Goal: Obtain resource: Download file/media

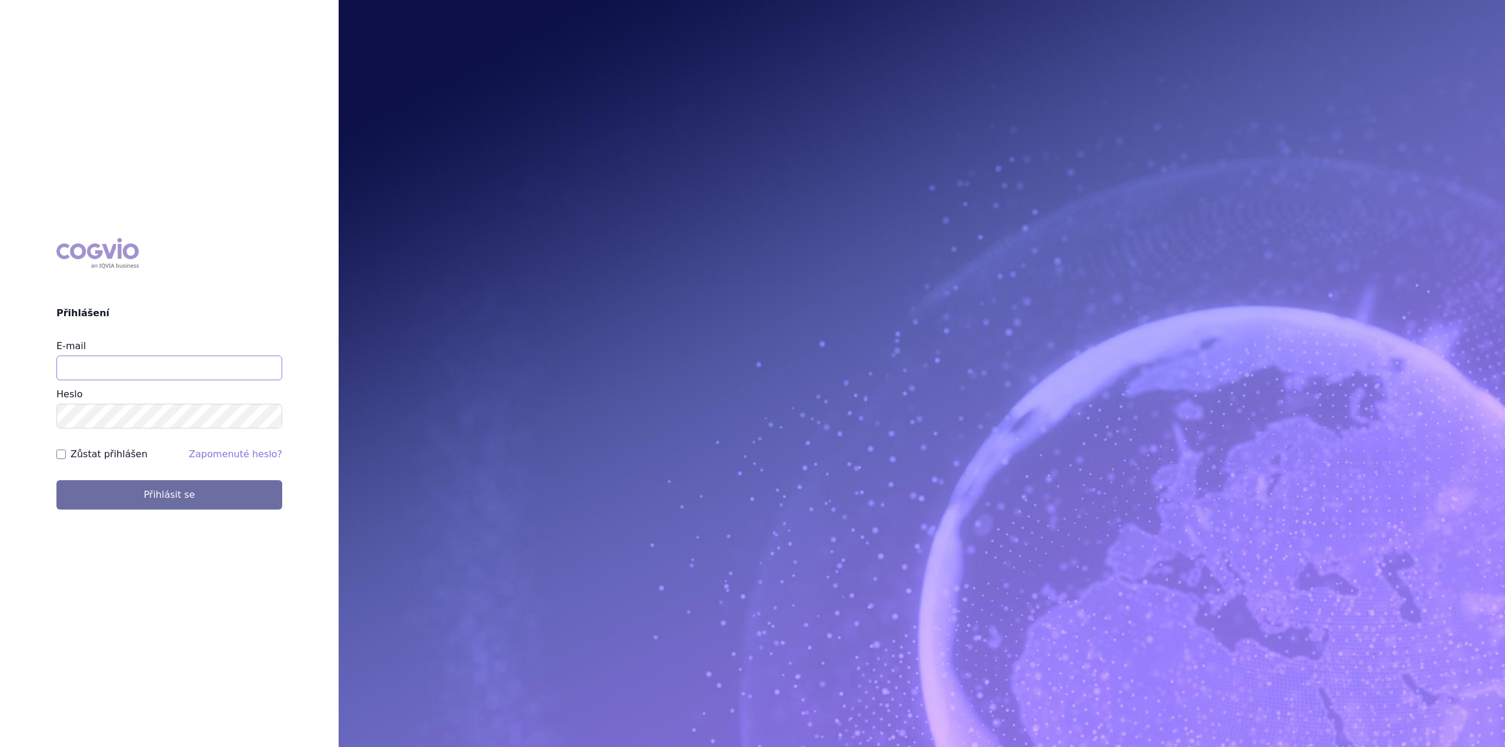
click at [103, 360] on input "E-mail" at bounding box center [169, 368] width 226 height 25
type input "katarina.bodnarova@astrazeneca.com"
click at [56, 480] on button "Přihlásit se" at bounding box center [169, 494] width 226 height 29
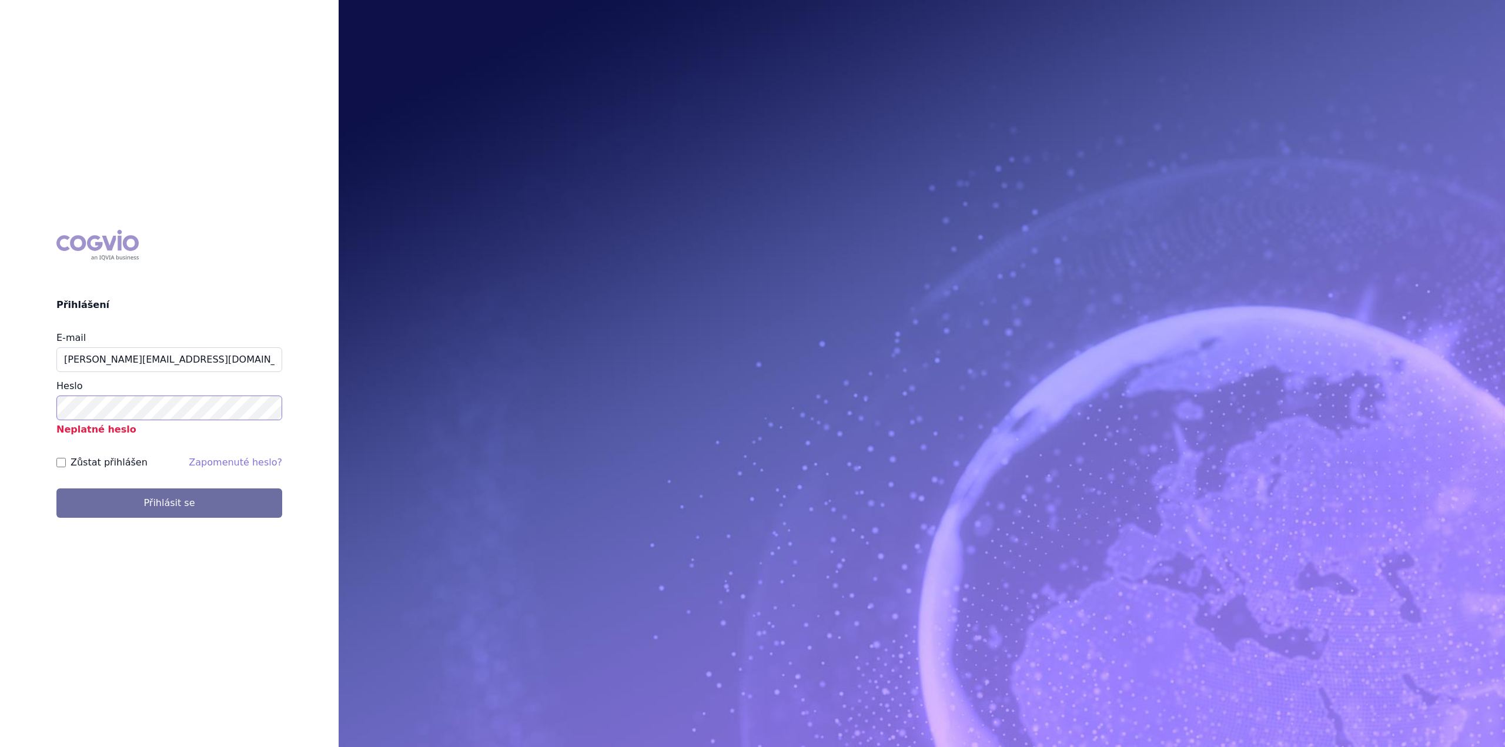
click at [56, 489] on button "Přihlásit se" at bounding box center [169, 503] width 226 height 29
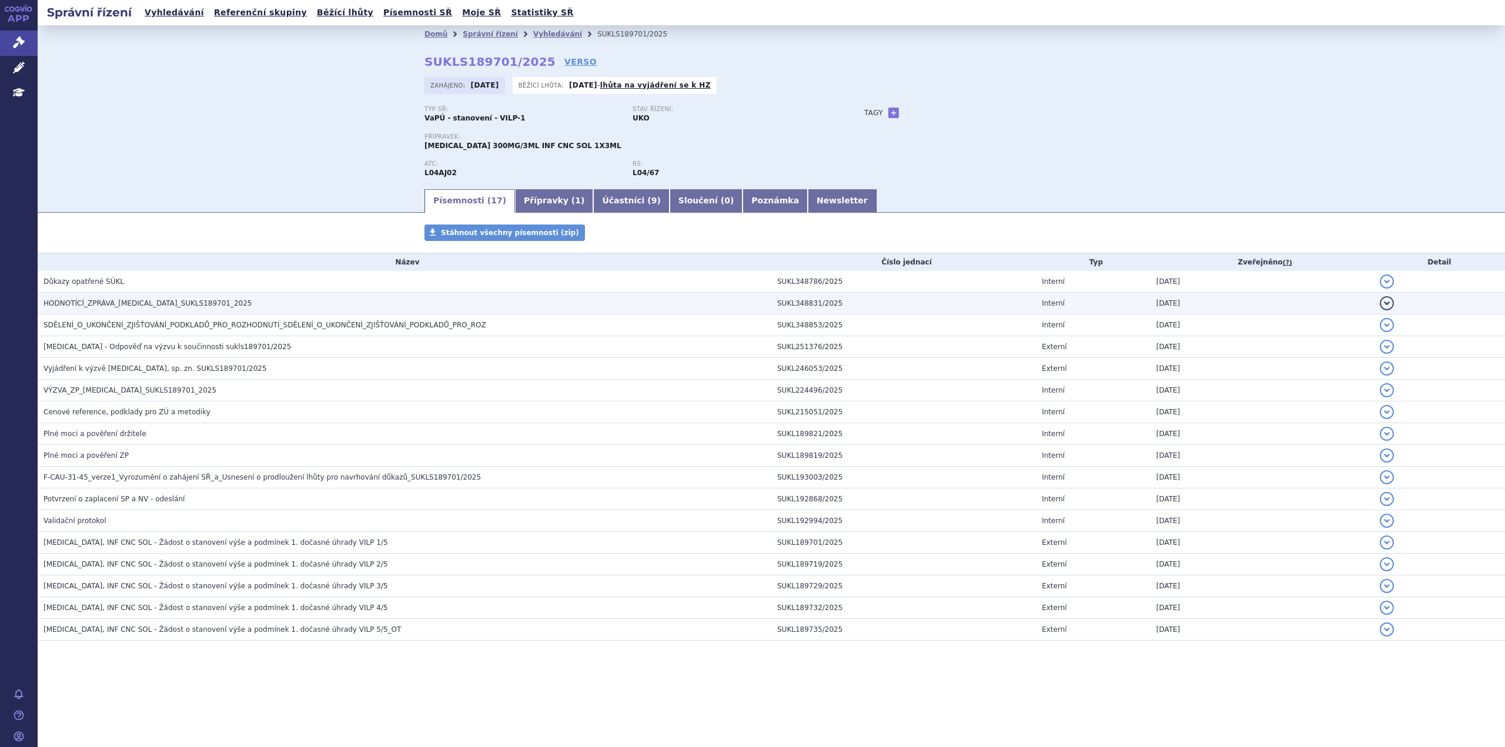
click at [95, 302] on span "HODNOTÍCÍ_ZPRÁVA_[MEDICAL_DATA]_SUKLS189701_2025" at bounding box center [148, 303] width 209 height 8
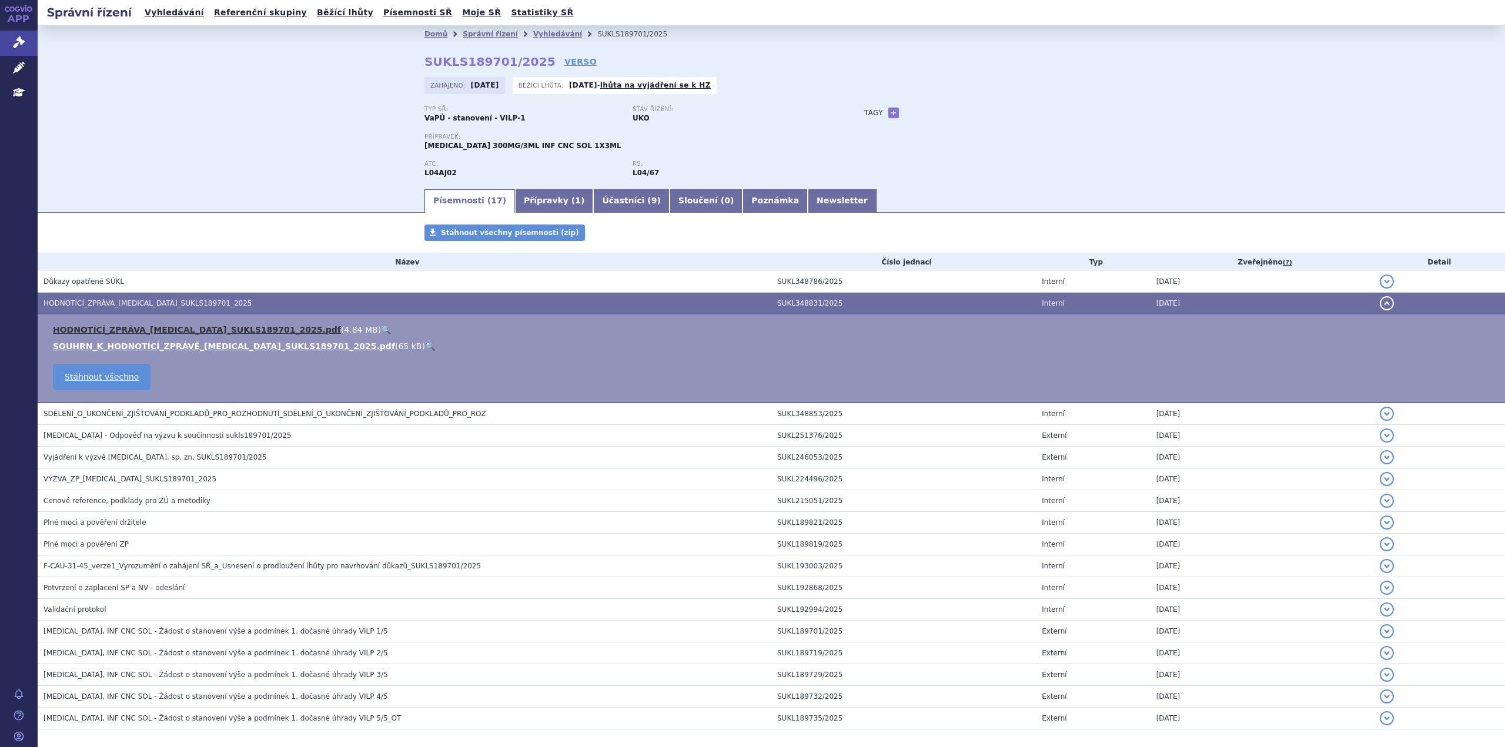
click at [115, 329] on link "HODNOTÍCÍ_ZPRÁVA_ULTOMIRIS_SUKLS189701_2025.pdf" at bounding box center [197, 329] width 288 height 9
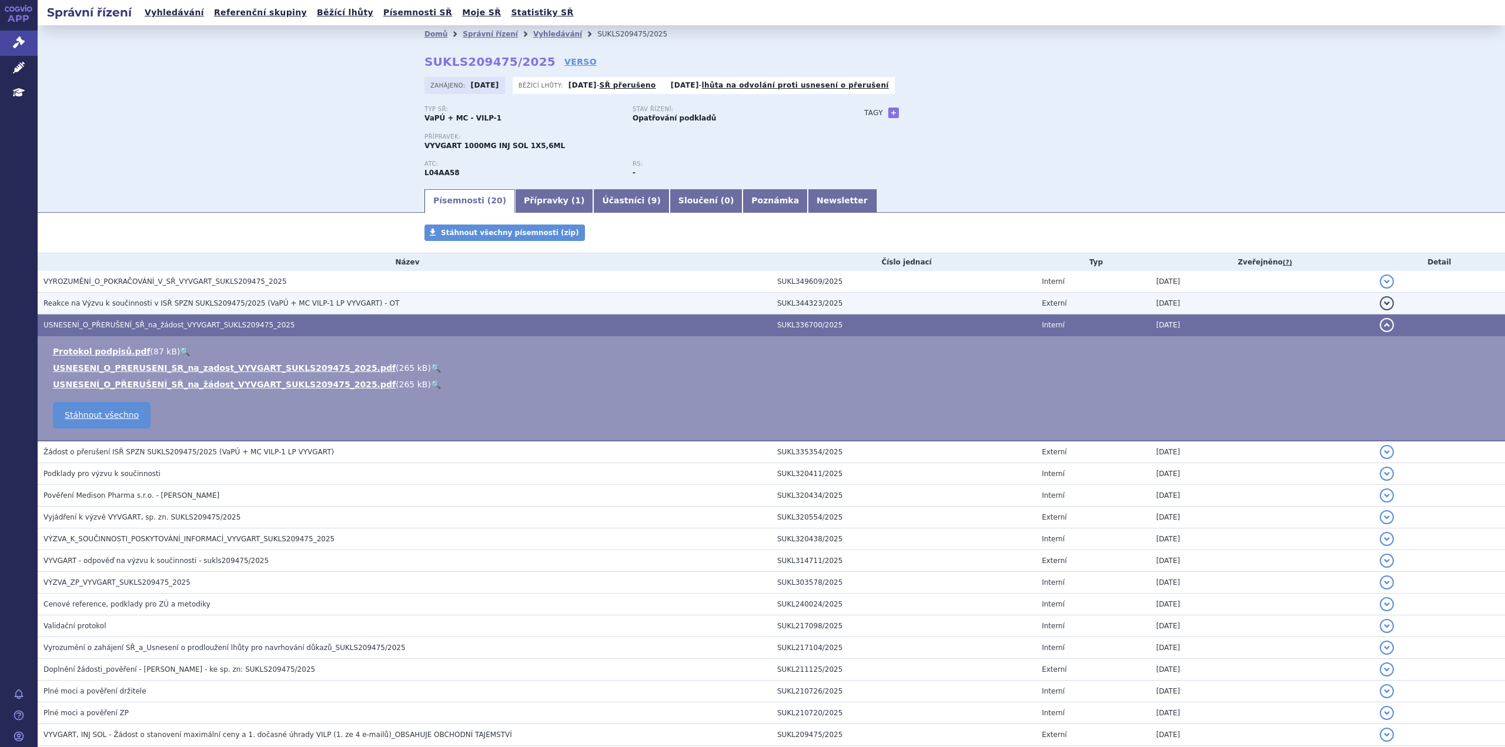
click at [171, 305] on span "Reakce na Výzvu k součinnosti v ISŘ SPZN SUKLS209475/2025 (VaPÚ + MC VILP-1 LP …" at bounding box center [222, 303] width 356 height 8
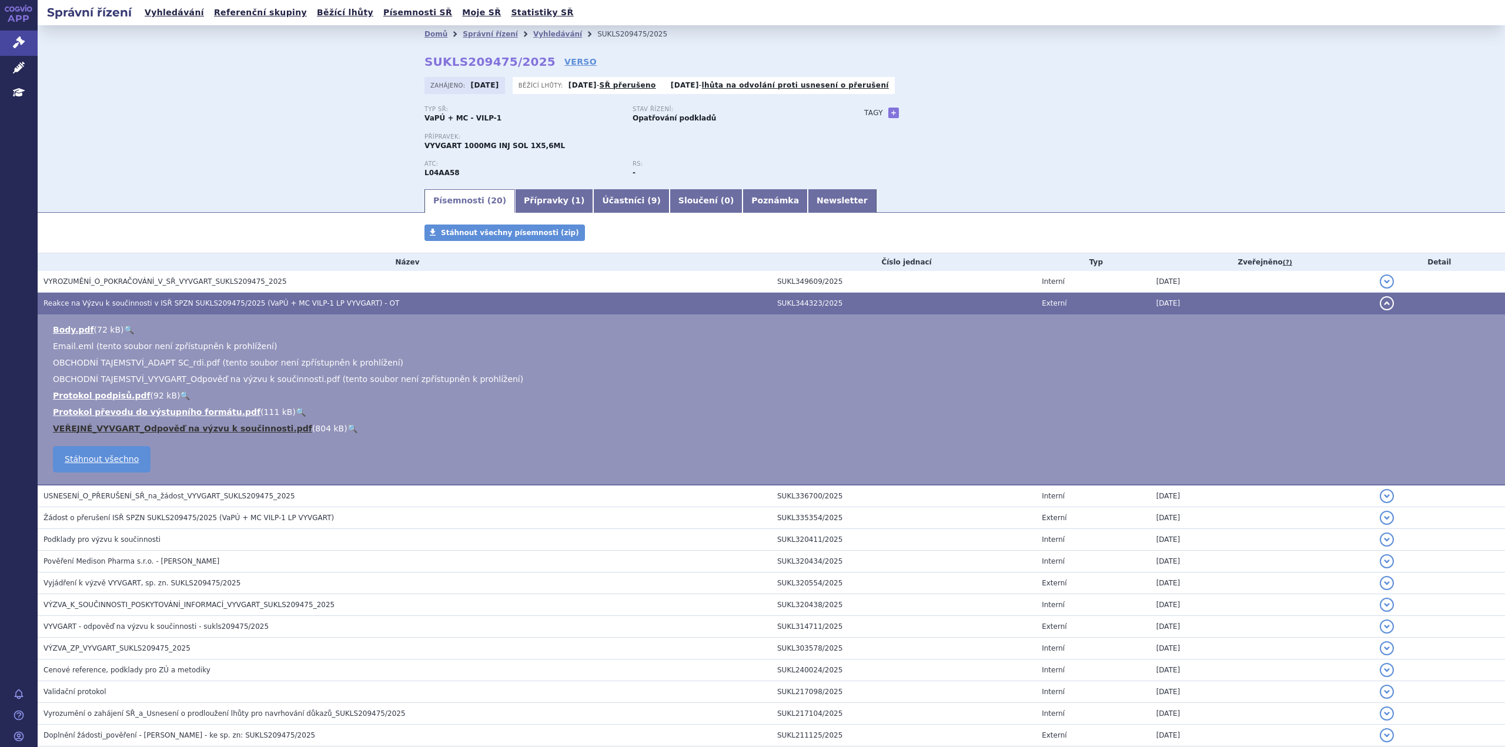
click at [109, 426] on link "VEŘEJNÉ_VYVGART_Odpověď na výzvu k součinnosti.pdf" at bounding box center [182, 428] width 259 height 9
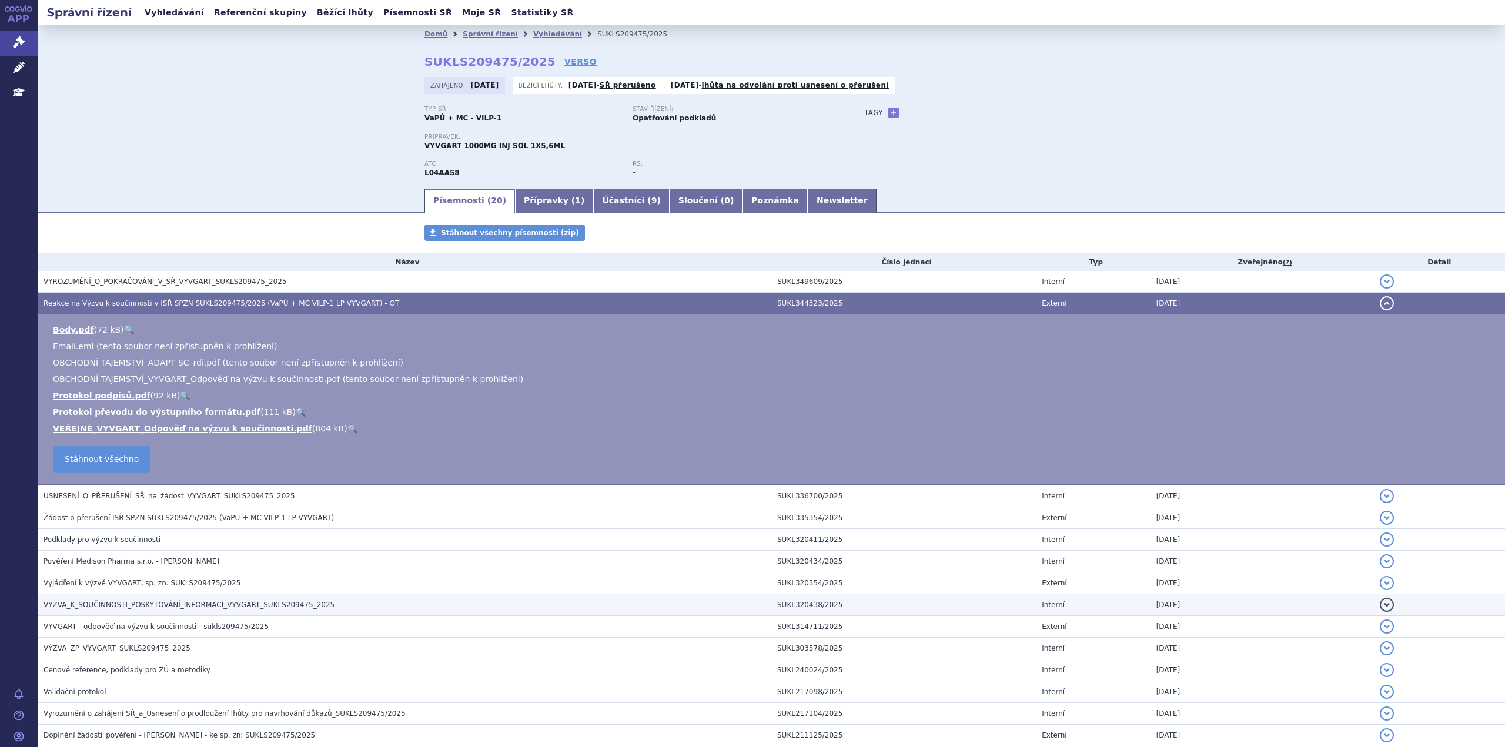
click at [159, 605] on span "VÝZVA_K_SOUČINNOSTI_POSKYTOVÁNÍ_INFORMACÍ_VYVGART_SUKLS209475_2025" at bounding box center [189, 605] width 291 height 8
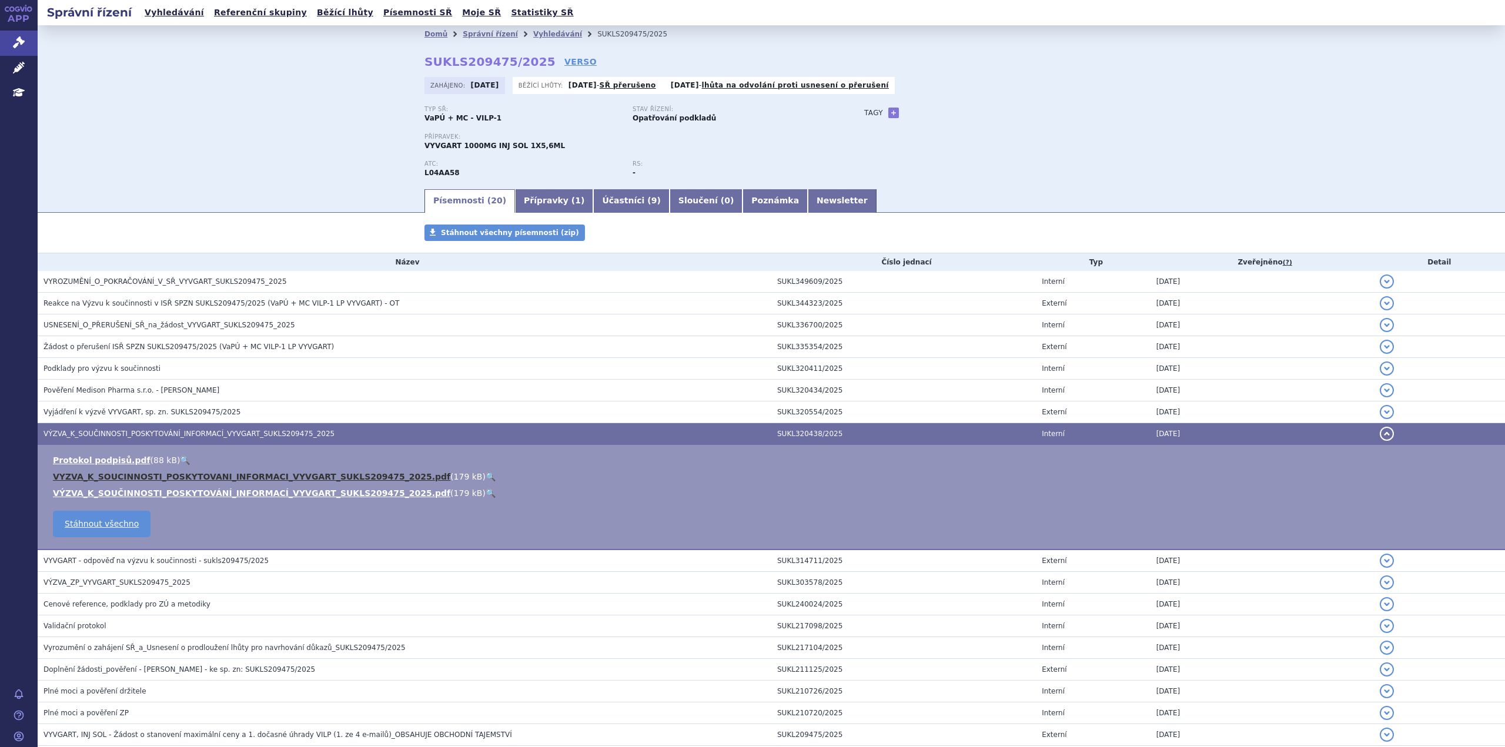
click at [129, 473] on link "VYZVA_K_SOUCINNOSTI_POSKYTOVANI_INFORMACI_VYVGART_SUKLS209475_2025.pdf" at bounding box center [251, 476] width 397 height 9
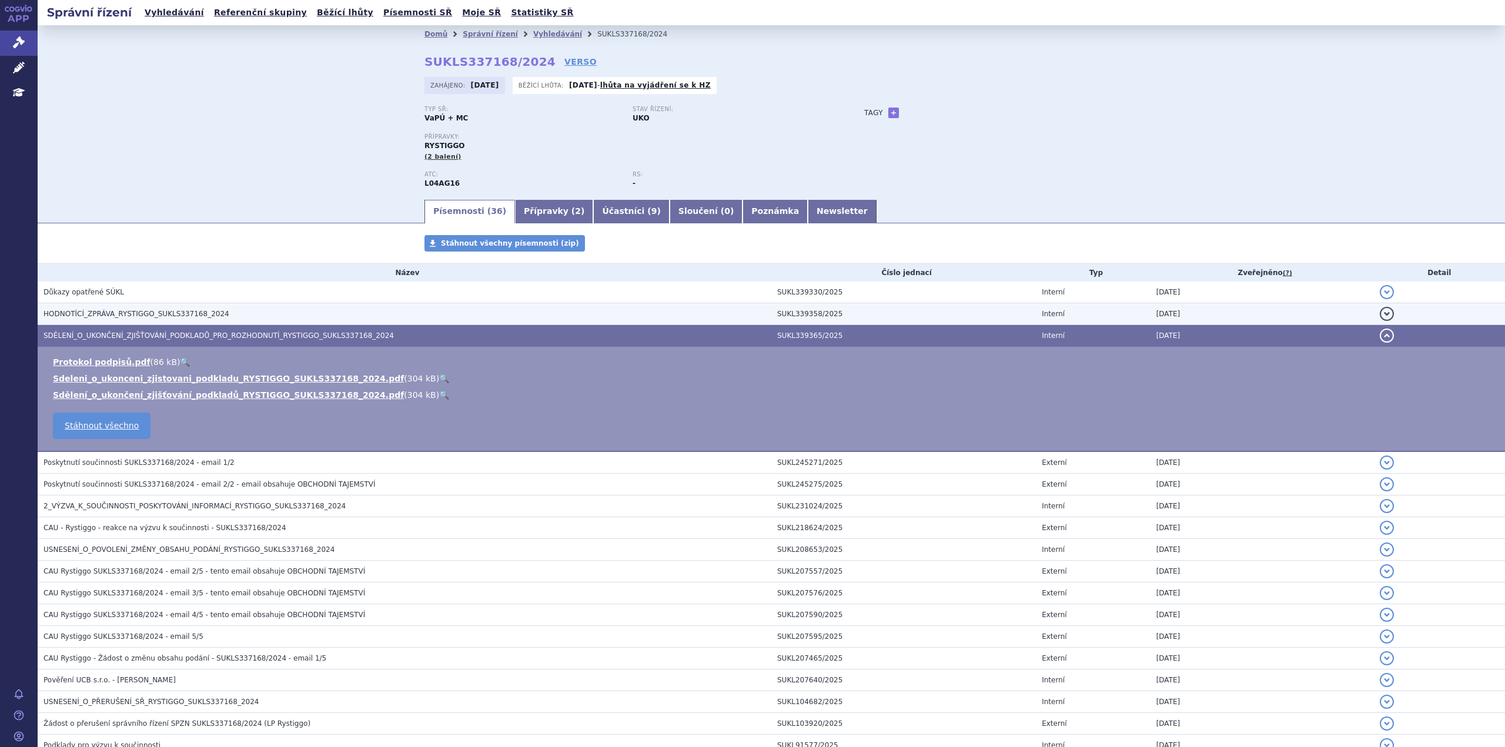
click at [175, 315] on span "HODNOTÍCÍ_ZPRÁVA_RYSTIGGO_SUKLS337168_2024" at bounding box center [137, 314] width 186 height 8
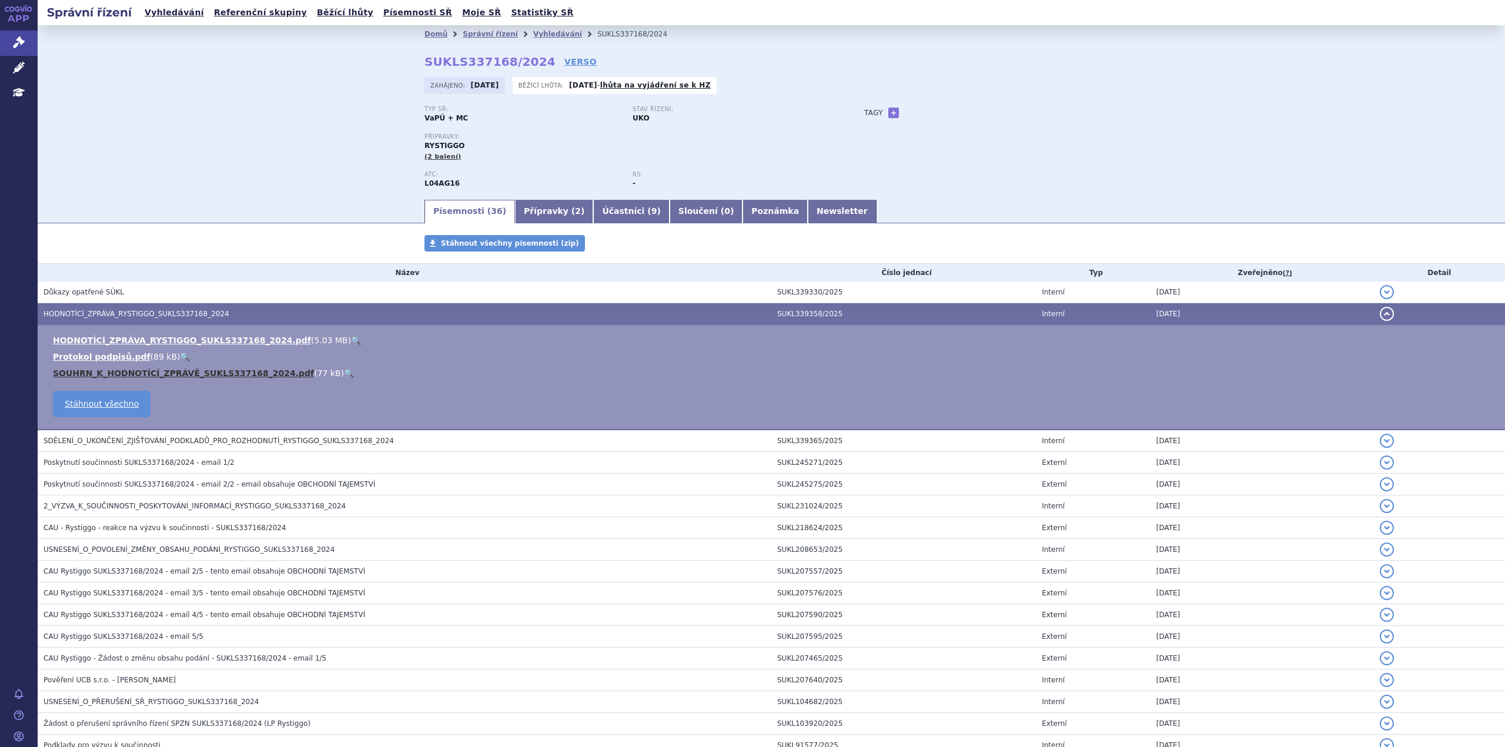
click at [118, 373] on link "SOUHRN_K_HODNOTÍCÍ_ZPRÁVĚ_SUKLS337168_2024.pdf" at bounding box center [183, 373] width 261 height 9
